Goal: Task Accomplishment & Management: Use online tool/utility

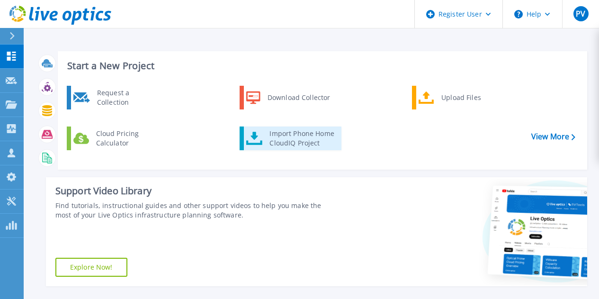
click at [311, 136] on div "Import Phone Home CloudIQ Project" at bounding box center [302, 138] width 74 height 19
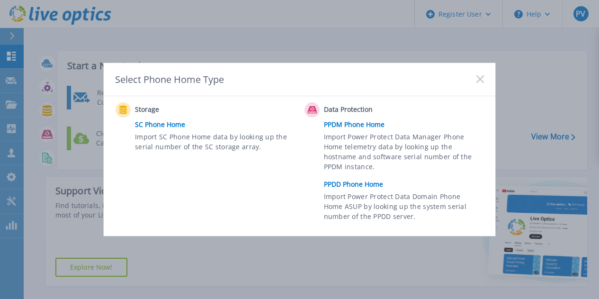
click at [186, 137] on span "Import SC Phone Home data by looking up the serial number of the SC storage arr…" at bounding box center [214, 143] width 158 height 22
click at [156, 122] on link "SC Phone Home" at bounding box center [217, 124] width 165 height 14
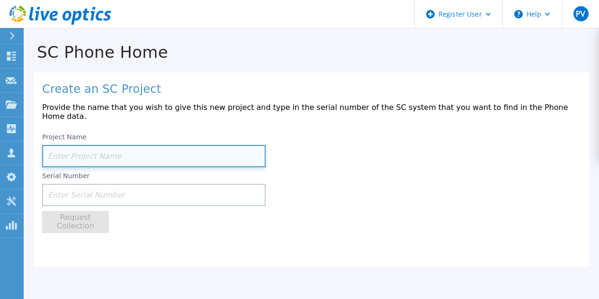
click at [139, 153] on input at bounding box center [153, 156] width 223 height 22
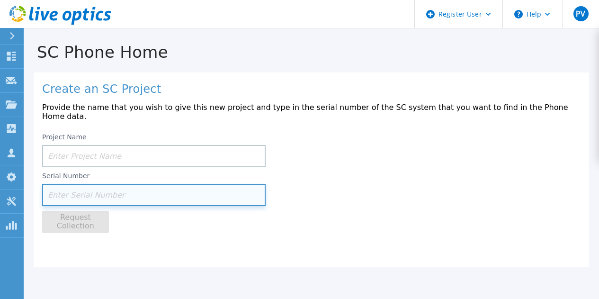
click at [106, 186] on input at bounding box center [153, 195] width 223 height 22
paste input "SC3000 spe"
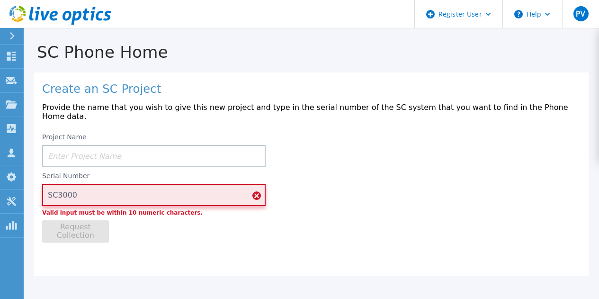
type input "SC3000"
click at [150, 226] on div "Project Name Serial Number SC3000 Valid input must be within 10 numeric charact…" at bounding box center [311, 185] width 538 height 114
click at [117, 190] on input "SC3000" at bounding box center [153, 195] width 223 height 22
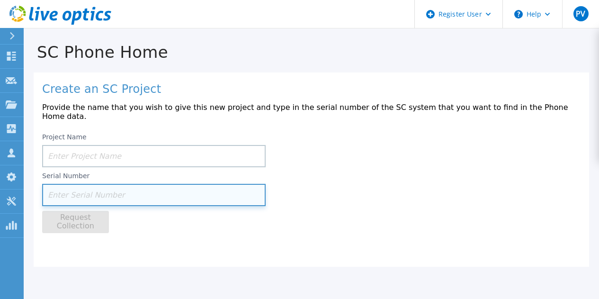
click at [103, 195] on input at bounding box center [153, 195] width 223 height 22
paste input "GV03wv2"
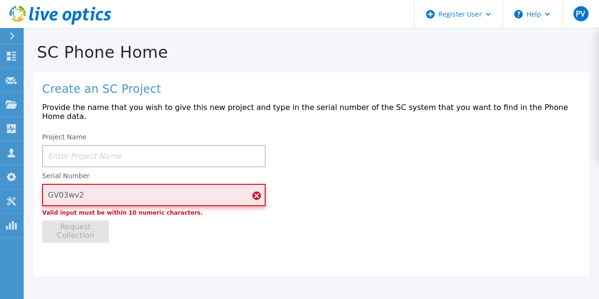
type input "GV03wv2"
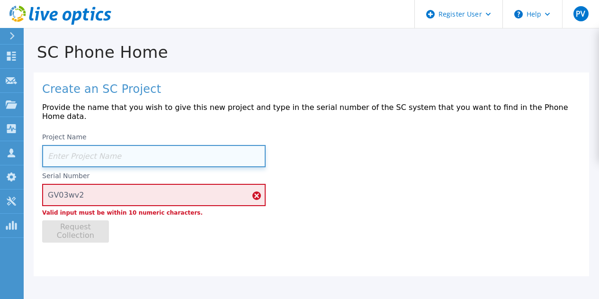
click at [77, 152] on input at bounding box center [153, 156] width 223 height 22
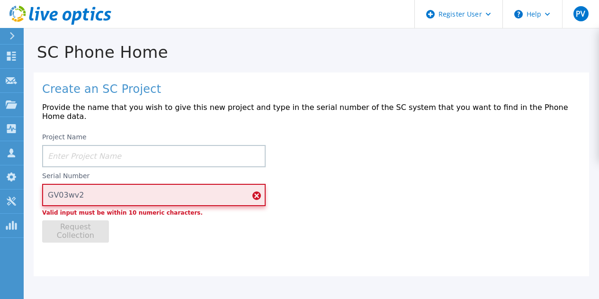
click at [93, 191] on input "GV03wv2" at bounding box center [153, 195] width 223 height 22
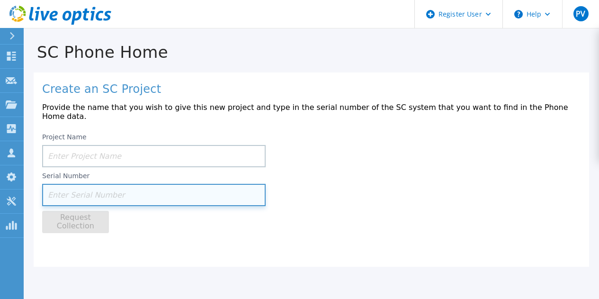
click at [185, 189] on input at bounding box center [153, 195] width 223 height 22
paste input "CN0654Y9FC"
type input "CN0654Y9FC"
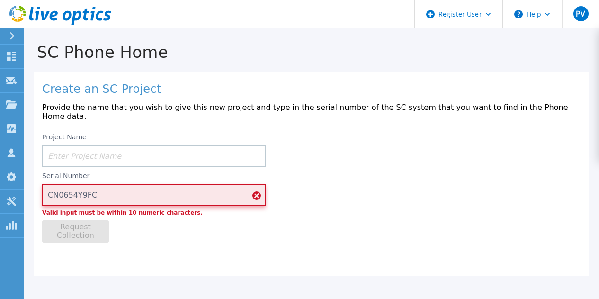
click at [129, 187] on input "CN0654Y9FC" at bounding box center [153, 195] width 223 height 22
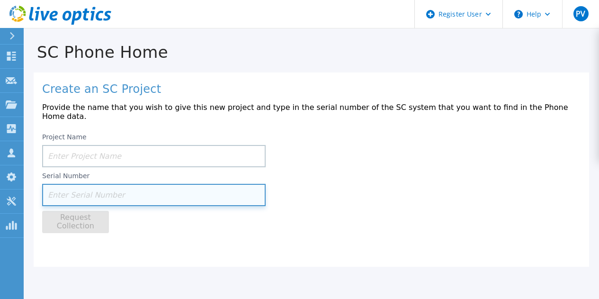
click at [129, 184] on input at bounding box center [153, 195] width 223 height 22
paste input "CN0654Y9FC"
type input "CN0654Y9FC"
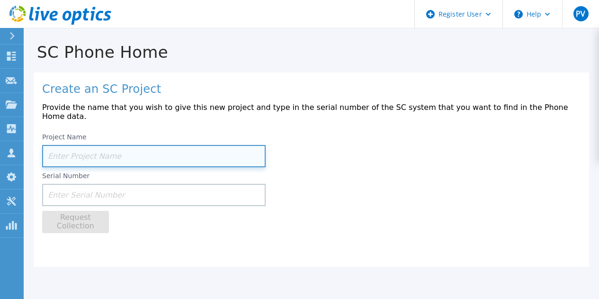
click at [152, 156] on input at bounding box center [153, 156] width 223 height 22
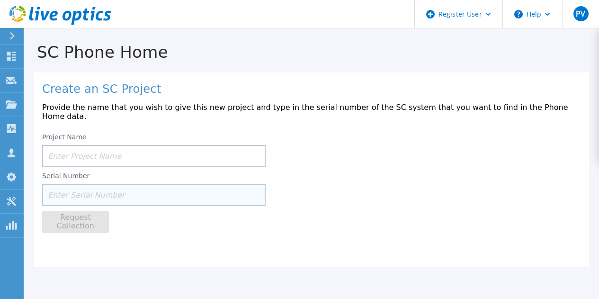
drag, startPoint x: 132, startPoint y: 201, endPoint x: 119, endPoint y: 192, distance: 15.6
click at [119, 192] on div "Project Name Serial Number Request Collection" at bounding box center [311, 180] width 538 height 105
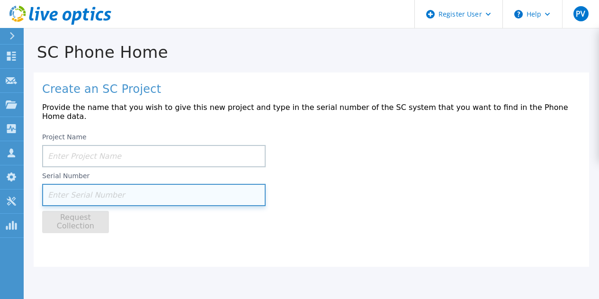
click at [119, 192] on input at bounding box center [153, 195] width 223 height 22
paste input "CN0654Y9FC"
type input "CN0654Y9FC"
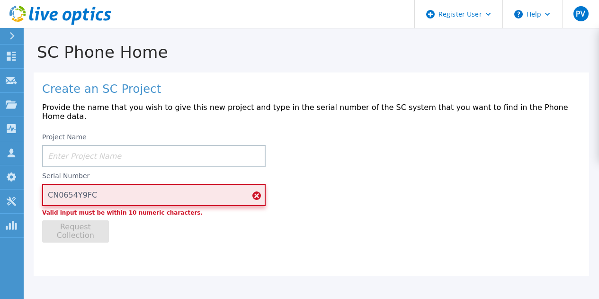
click at [120, 187] on input "CN0654Y9FC" at bounding box center [153, 195] width 223 height 22
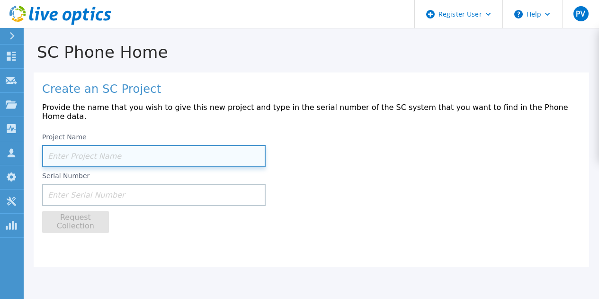
click at [134, 145] on input at bounding box center [153, 156] width 223 height 22
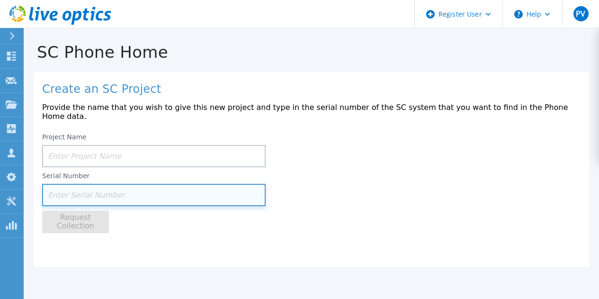
click at [167, 184] on input at bounding box center [153, 195] width 223 height 22
paste input "CN0654Y9FC"
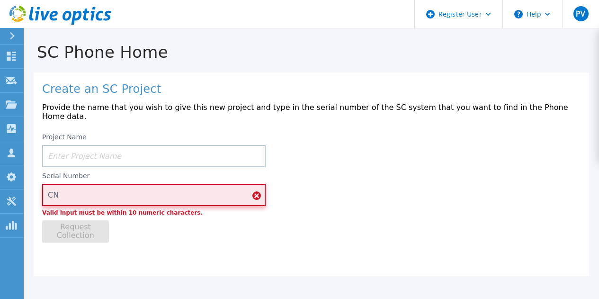
type input "C"
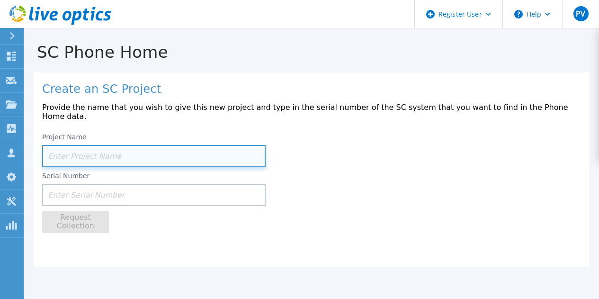
click at [160, 145] on input at bounding box center [153, 156] width 223 height 22
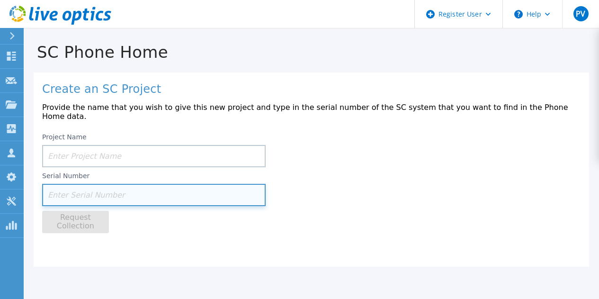
click at [137, 190] on input at bounding box center [153, 195] width 223 height 22
click at [165, 186] on input at bounding box center [153, 195] width 223 height 22
paste input "CN0654Y9FC"
type input "CN0654Y9FC"
